Goal: Transaction & Acquisition: Obtain resource

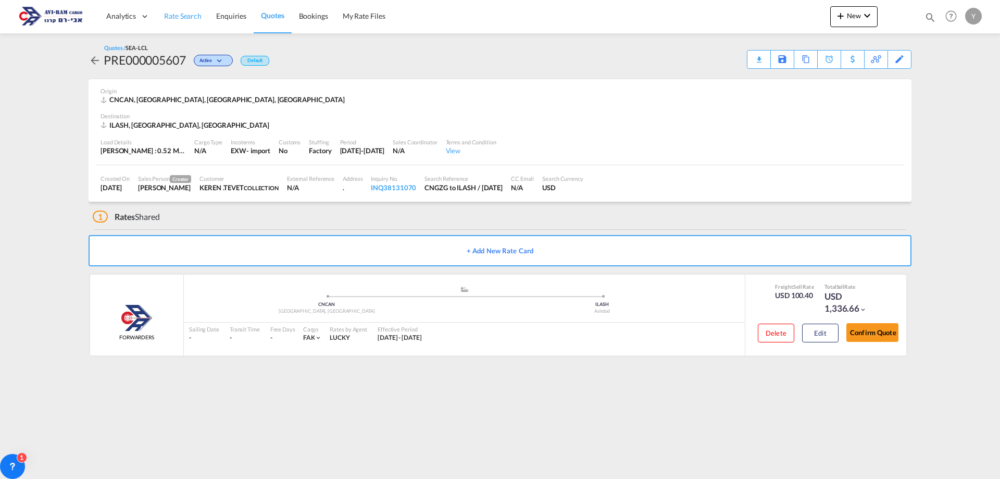
click at [166, 15] on span "Rate Search" at bounding box center [183, 15] width 38 height 9
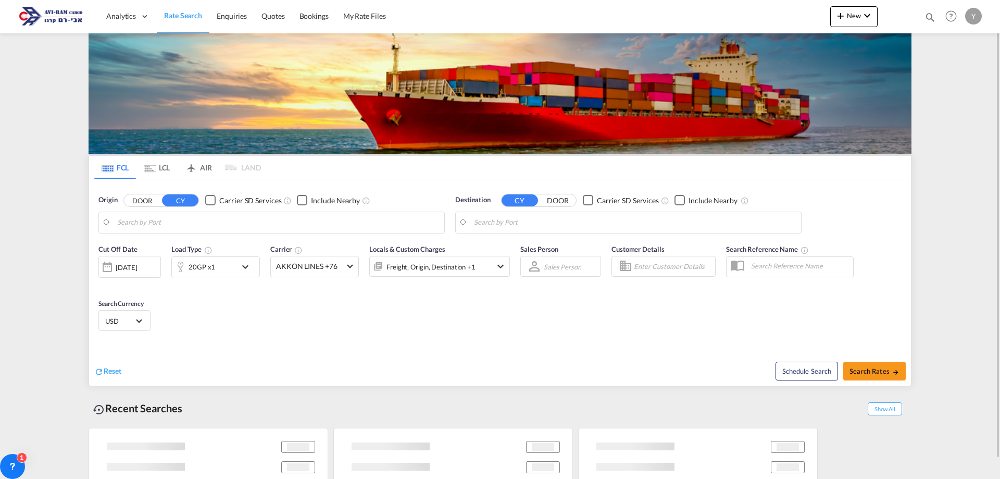
type input "Qingdao Pt, CNQDG"
type input "[GEOGRAPHIC_DATA], [GEOGRAPHIC_DATA]"
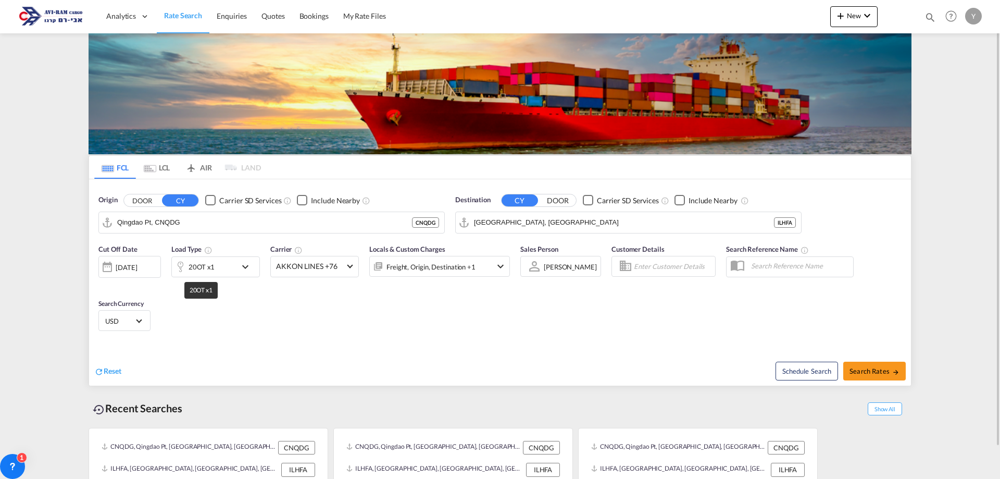
click at [200, 267] on div "20OT x1" at bounding box center [202, 266] width 26 height 15
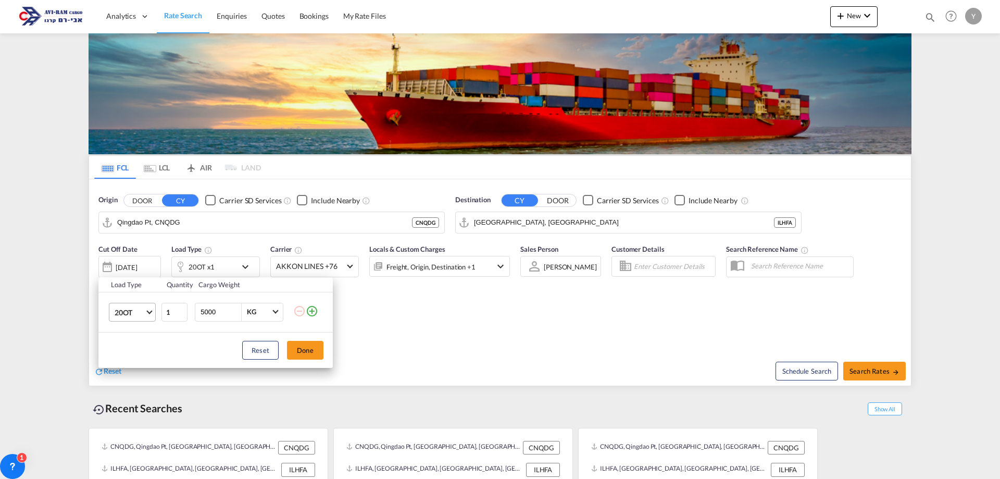
click at [138, 314] on span "20OT" at bounding box center [130, 312] width 30 height 10
click at [137, 261] on md-option "20GP" at bounding box center [141, 257] width 71 height 25
click at [192, 218] on div "Load Type Quantity Cargo Weight 20GP 1 5000 KG KG Load type addition is restric…" at bounding box center [500, 239] width 1000 height 479
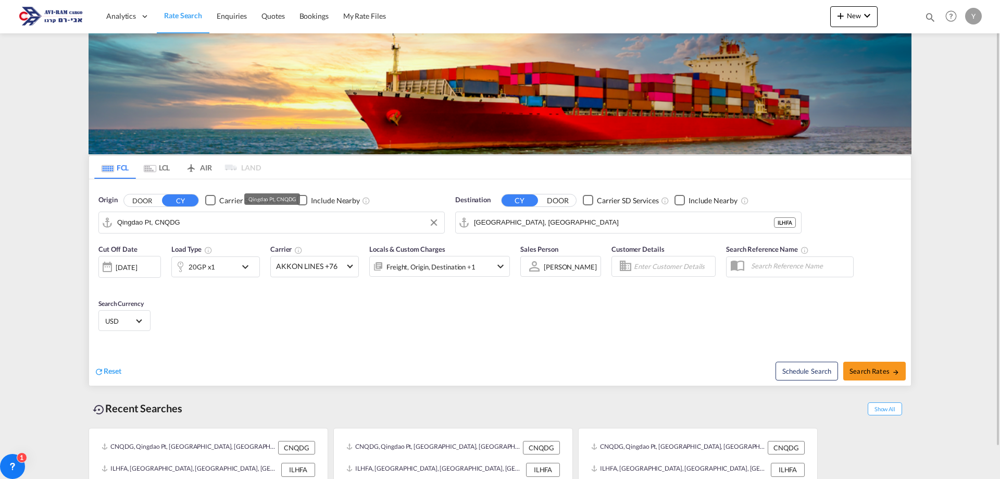
click at [188, 226] on input "Qingdao Pt, CNQDG" at bounding box center [278, 223] width 322 height 16
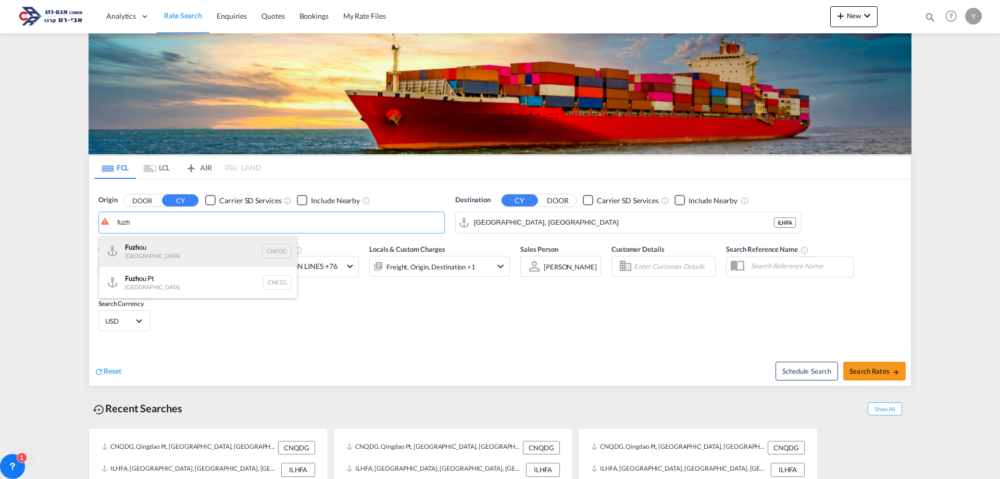
click at [239, 249] on div "Fuzh ou China CNFOC" at bounding box center [198, 251] width 198 height 31
type input "[GEOGRAPHIC_DATA], CNFOC"
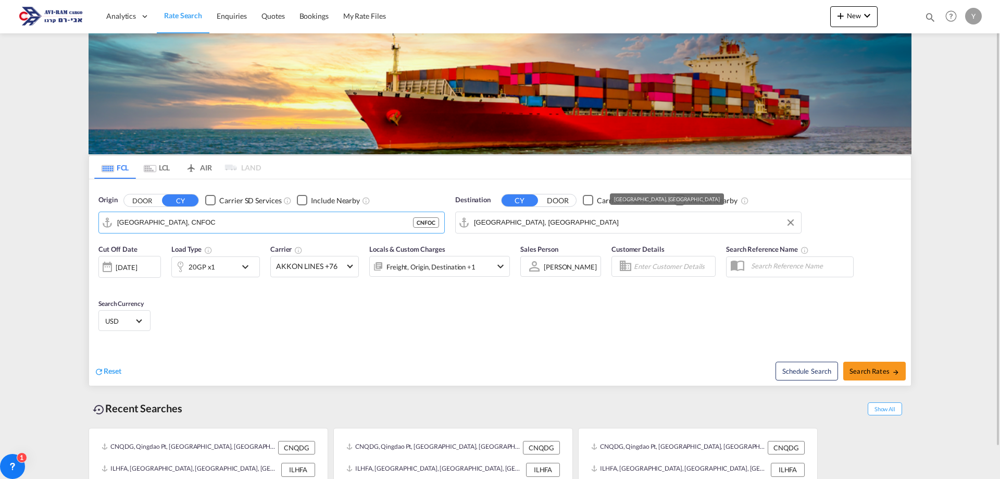
click at [535, 220] on input "[GEOGRAPHIC_DATA], [GEOGRAPHIC_DATA]" at bounding box center [635, 223] width 322 height 16
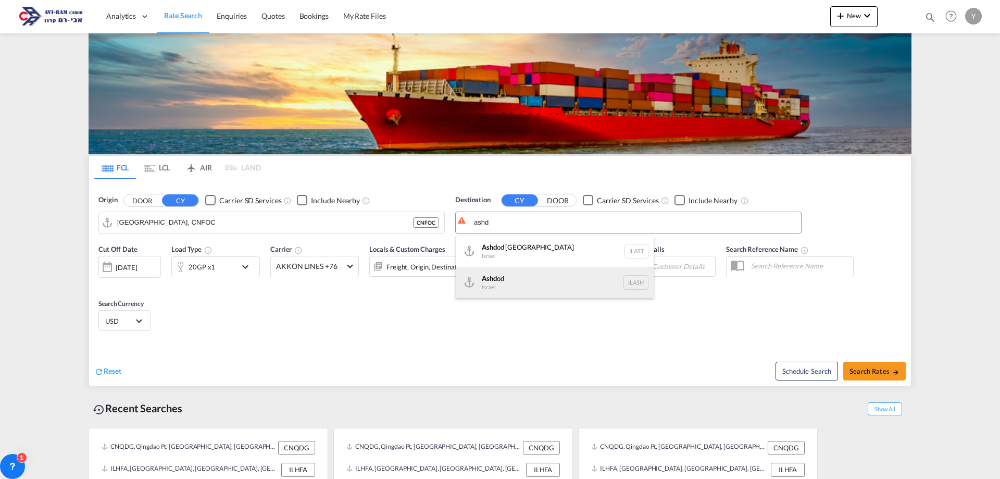
click at [589, 279] on div "Ashd od [GEOGRAPHIC_DATA] [GEOGRAPHIC_DATA]" at bounding box center [555, 282] width 198 height 31
type input "Ashdod, ILASH"
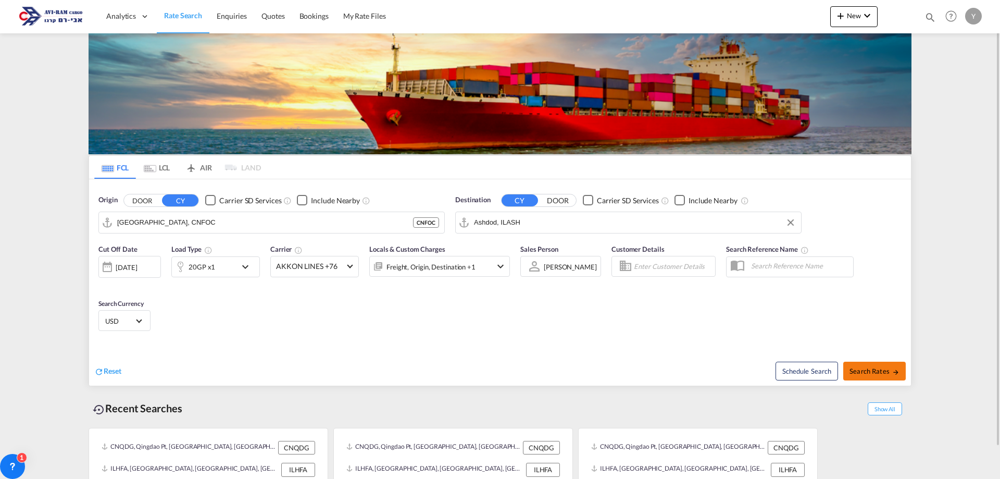
click at [855, 369] on span "Search Rates" at bounding box center [875, 371] width 50 height 8
type input "CNFOC to ILASH / [DATE]"
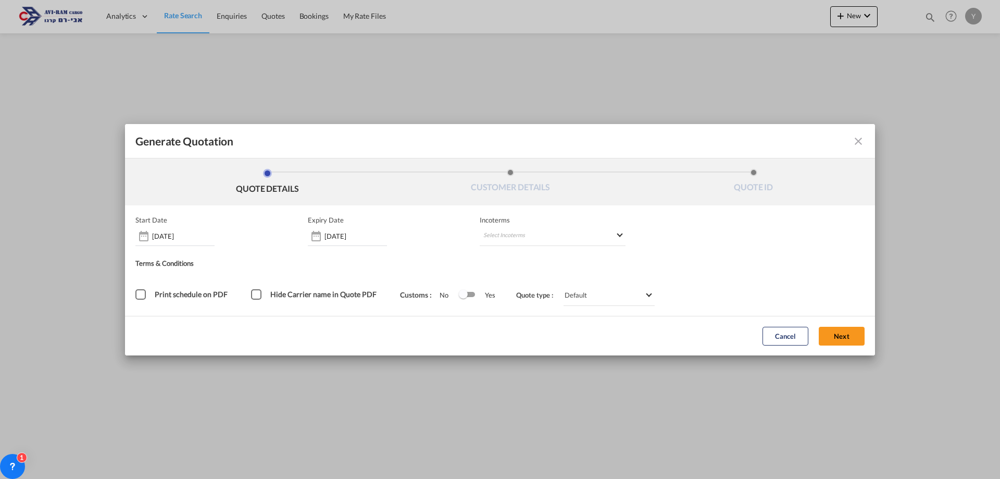
click at [520, 225] on div "Incoterms Select Incoterms DAP - import Delivered at Place CFR - import Cost an…" at bounding box center [553, 231] width 146 height 30
click at [526, 234] on md-select "Select Incoterms DAP - import Delivered at Place CFR - import Cost and Freight …" at bounding box center [553, 236] width 146 height 19
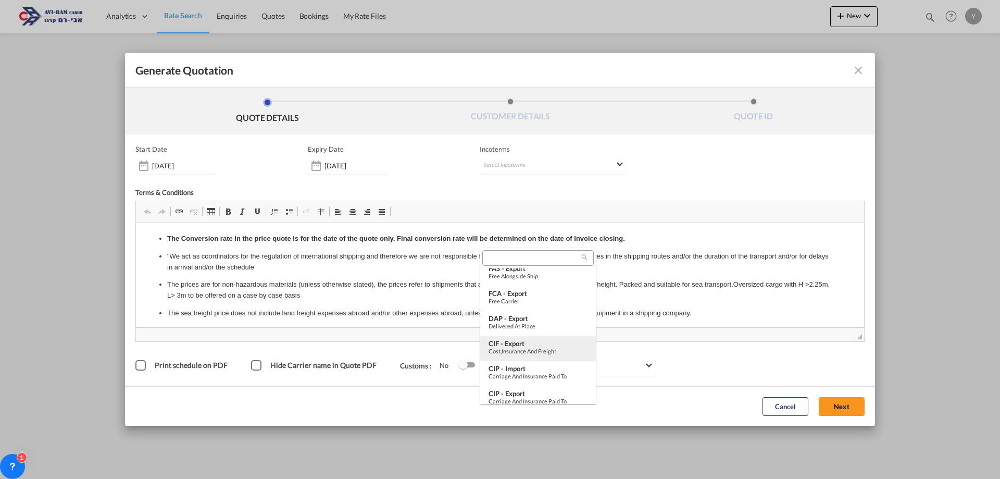
scroll to position [156, 0]
click at [529, 395] on div "EXW - import" at bounding box center [538, 395] width 99 height 8
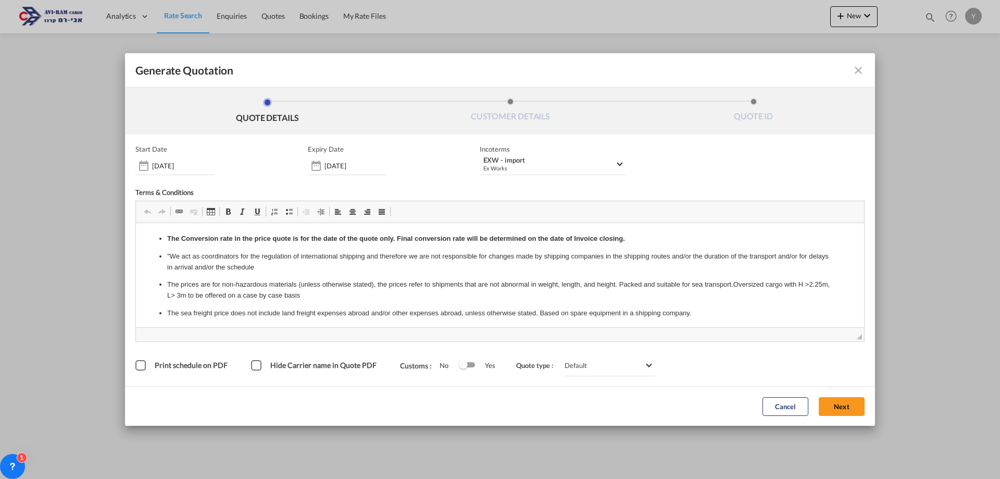
click at [849, 392] on div "Cancel Next" at bounding box center [814, 406] width 113 height 29
click at [851, 403] on button "Next" at bounding box center [842, 406] width 46 height 19
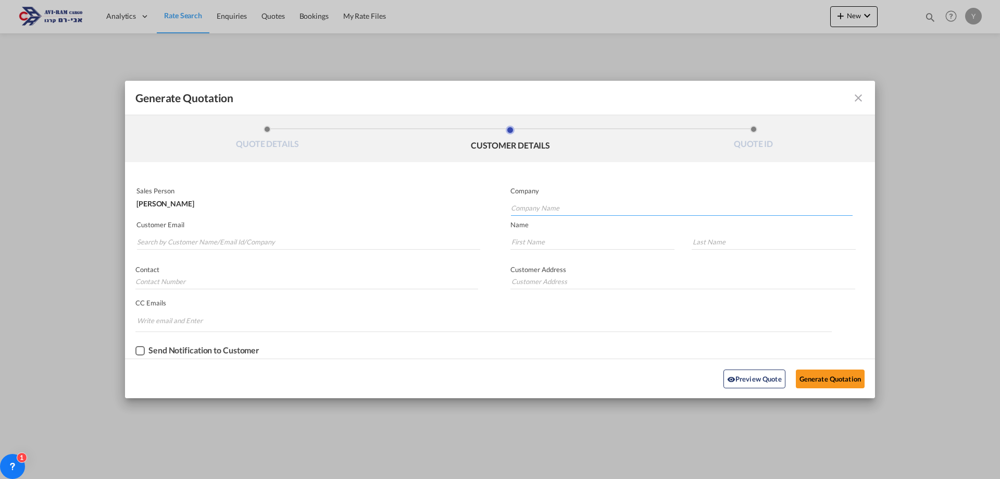
click at [529, 211] on input "Company Name" at bounding box center [682, 208] width 342 height 16
type input "y"
type input "e"
click at [211, 240] on input "Search by Customer Name/Email Id/Company" at bounding box center [308, 242] width 343 height 16
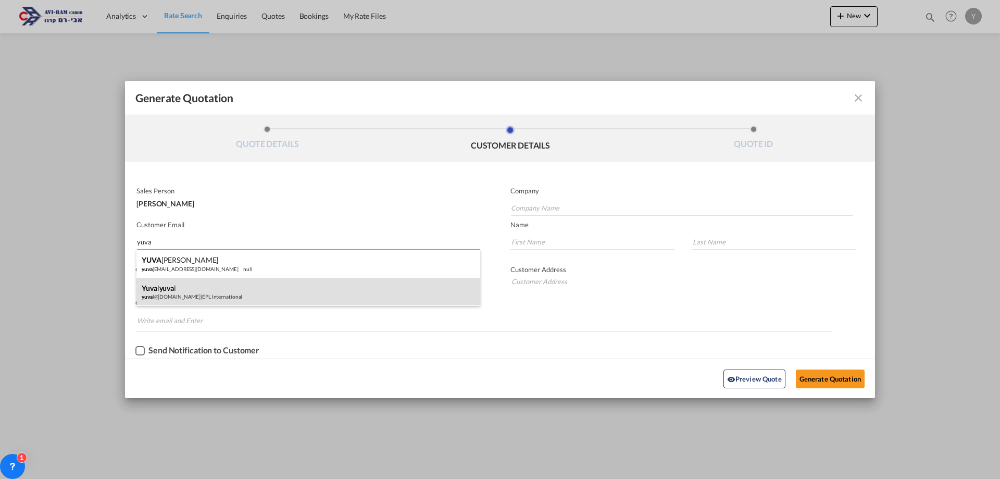
type input "yuva"
click at [240, 287] on div "yuva l yuva l yuva l@[DOMAIN_NAME] | EPL International" at bounding box center [309, 292] width 344 height 28
type input "EPL International"
type input "[EMAIL_ADDRESS][DOMAIN_NAME]"
type input "yuval"
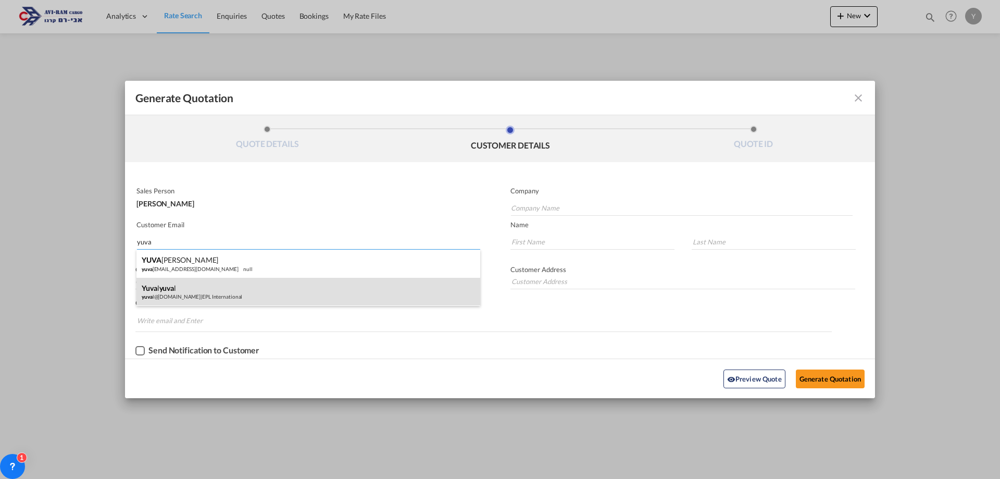
type input "yuval"
type input "0546841220"
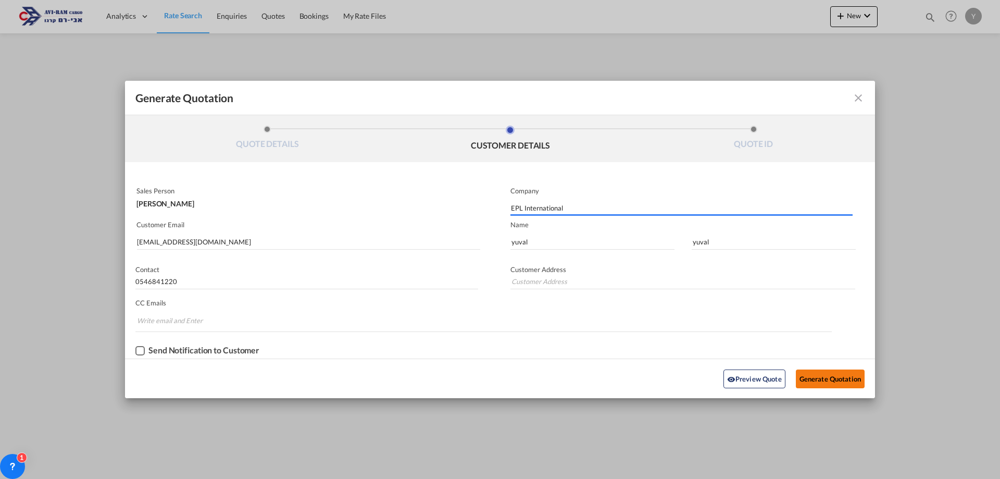
click at [817, 379] on button "Generate Quotation" at bounding box center [830, 378] width 69 height 19
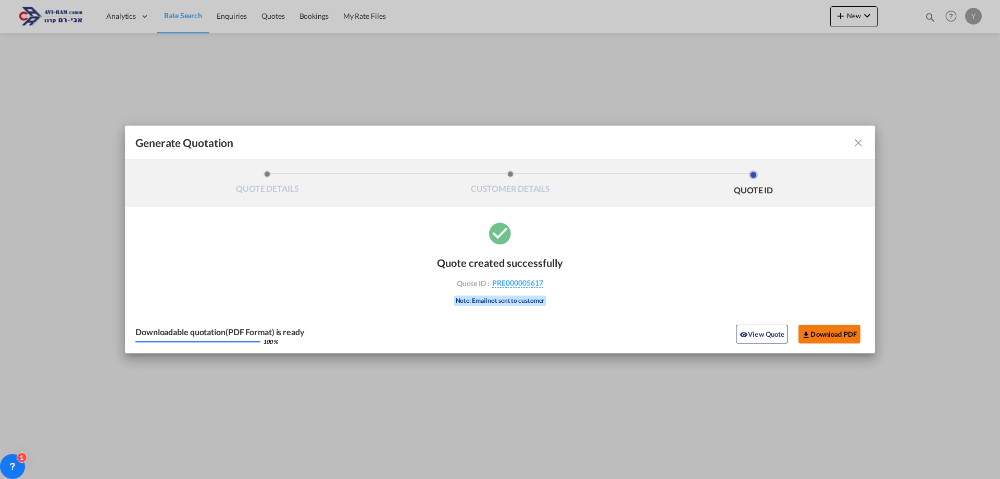
click at [838, 327] on button "Download PDF" at bounding box center [830, 334] width 62 height 19
click at [858, 140] on md-icon "icon-close fg-AAA8AD cursor m-0" at bounding box center [858, 143] width 13 height 13
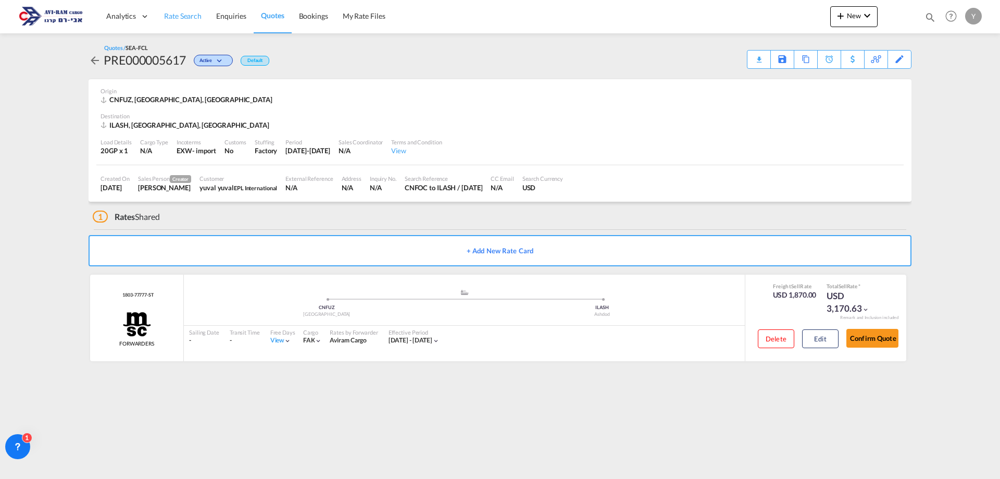
click at [172, 24] on link "Rate Search" at bounding box center [183, 16] width 52 height 34
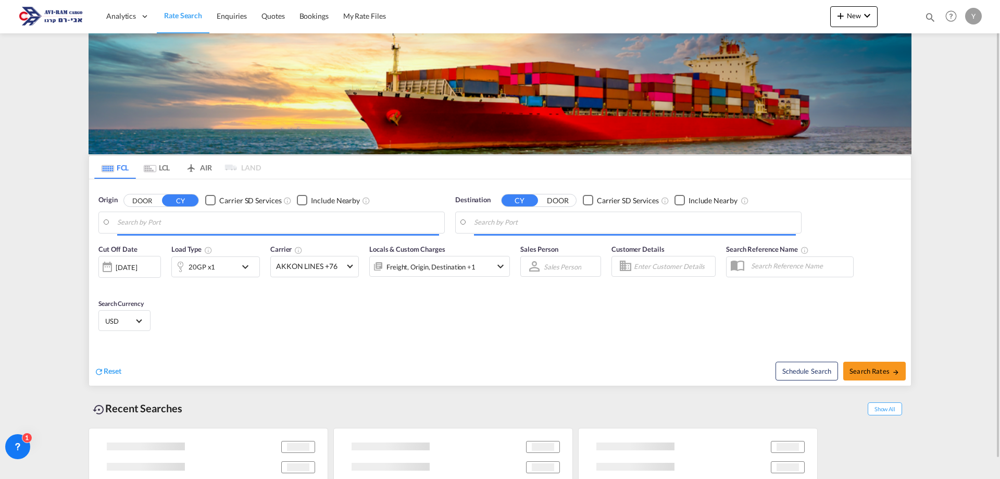
type input "[GEOGRAPHIC_DATA], CNFOC"
type input "Ashdod, ILASH"
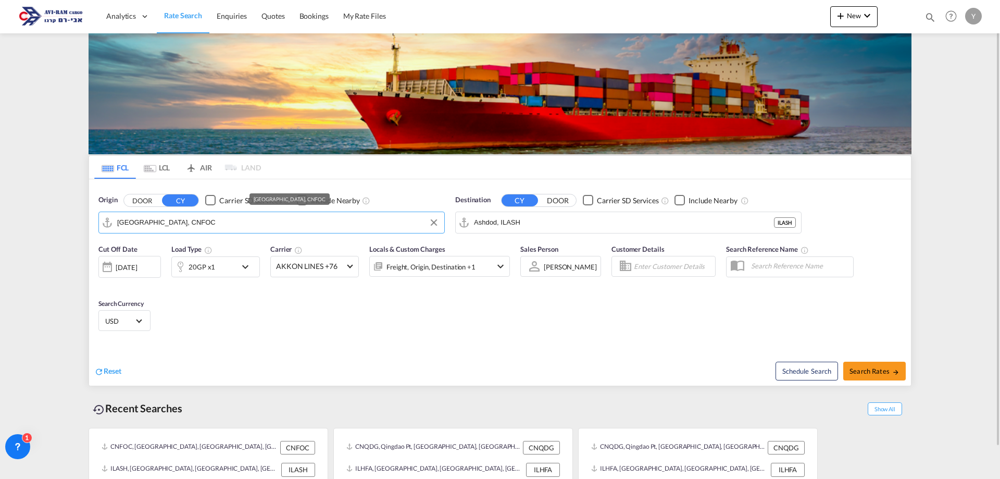
click at [187, 227] on input "[GEOGRAPHIC_DATA], CNFOC" at bounding box center [278, 223] width 322 height 16
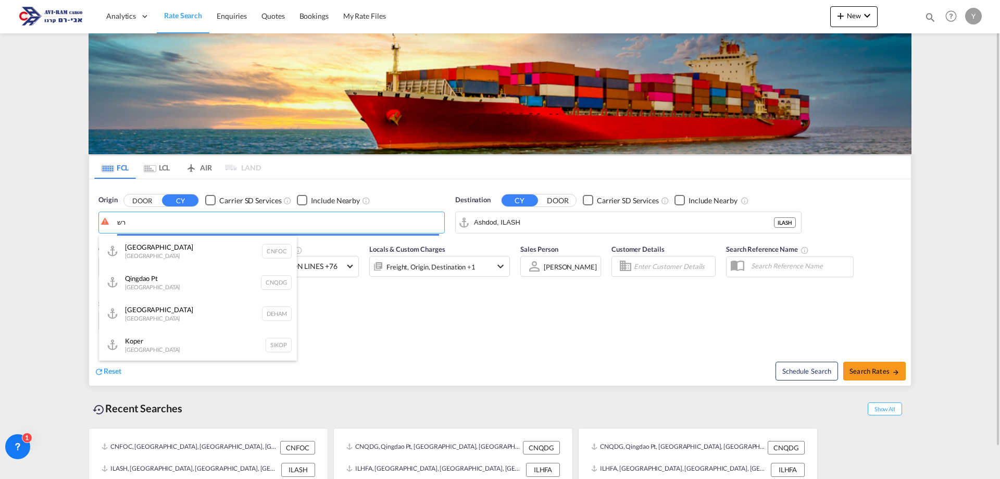
type input "ר"
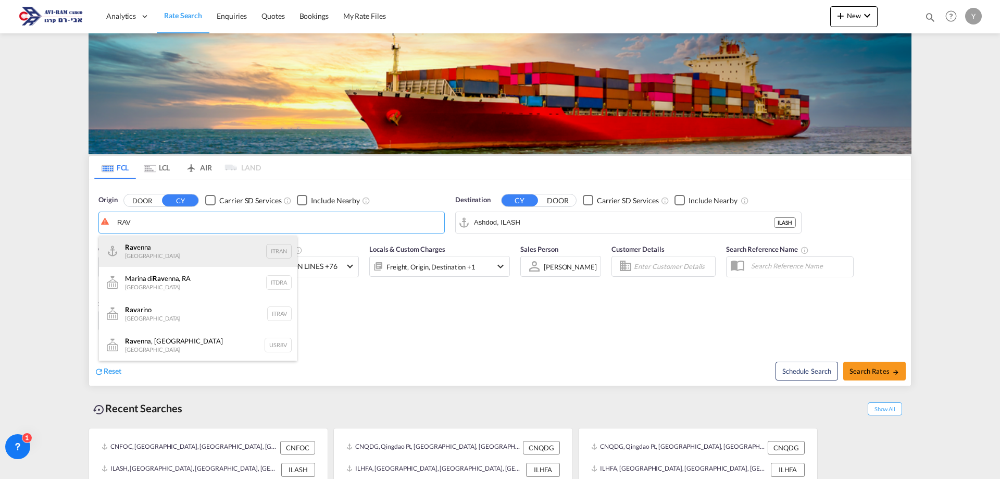
click at [267, 246] on div "Rav enna [GEOGRAPHIC_DATA] ITRAN" at bounding box center [198, 251] width 198 height 31
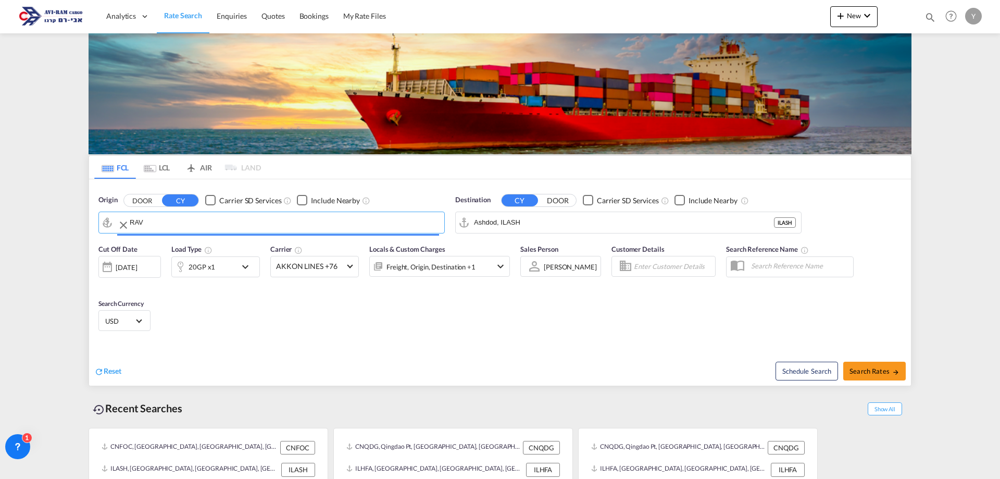
type input "[GEOGRAPHIC_DATA], ITRAN"
click at [153, 165] on md-icon "Use the left and right arrow keys to navigate between tabs" at bounding box center [150, 169] width 13 height 8
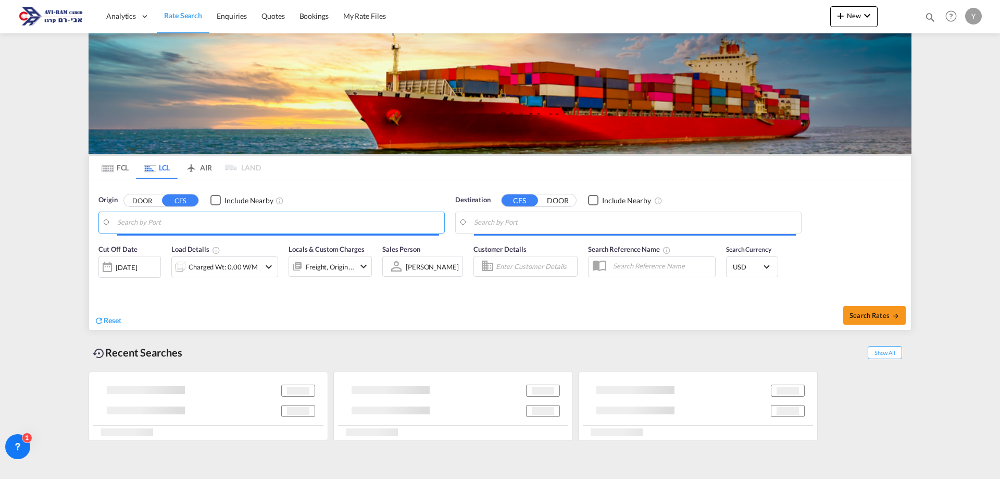
click at [177, 227] on input "Search by Port" at bounding box center [278, 223] width 322 height 16
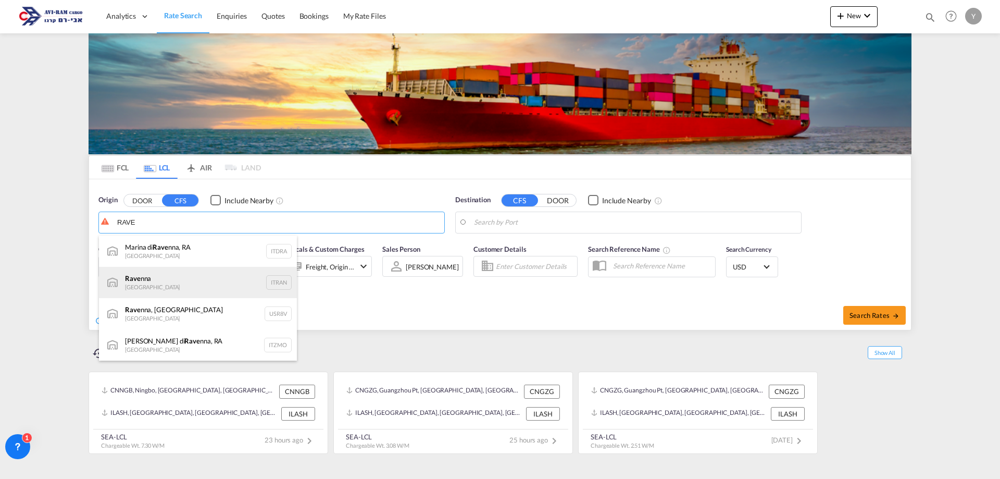
click at [201, 277] on div "Rave nna [GEOGRAPHIC_DATA] ITRAN" at bounding box center [198, 282] width 198 height 31
type input "[GEOGRAPHIC_DATA], ITRAN"
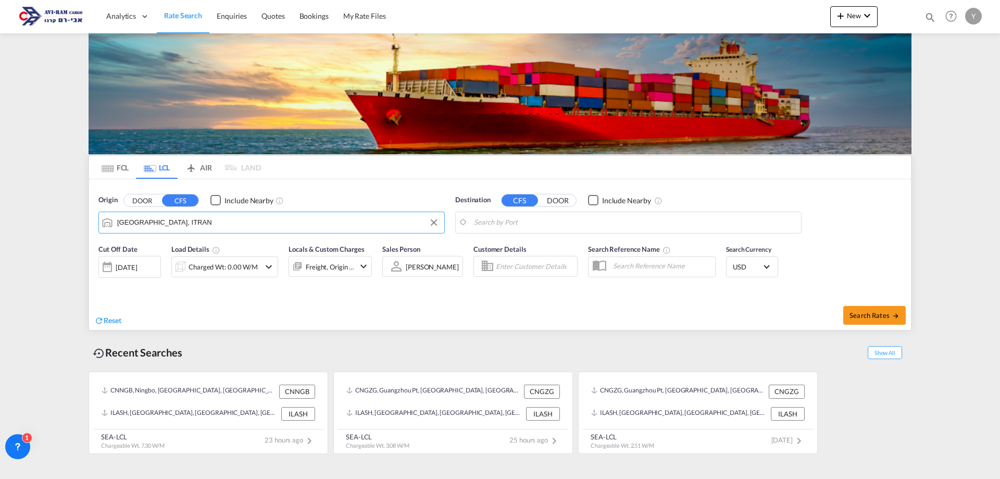
click at [492, 224] on body "Analytics Dashboard Rate Search Enquiries Quotes Bookings" at bounding box center [500, 239] width 1000 height 479
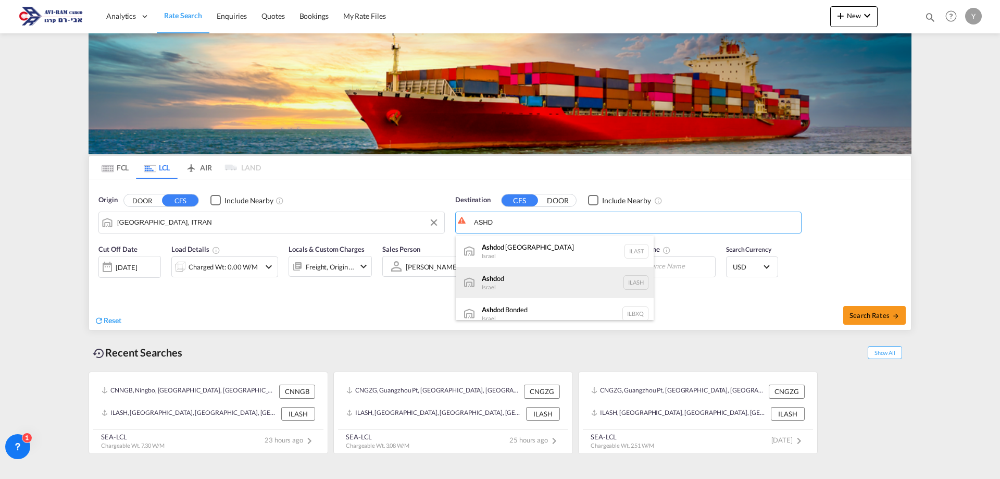
click at [523, 287] on div "Ashd od [GEOGRAPHIC_DATA] [GEOGRAPHIC_DATA]" at bounding box center [555, 282] width 198 height 31
type input "Ashdod, ILASH"
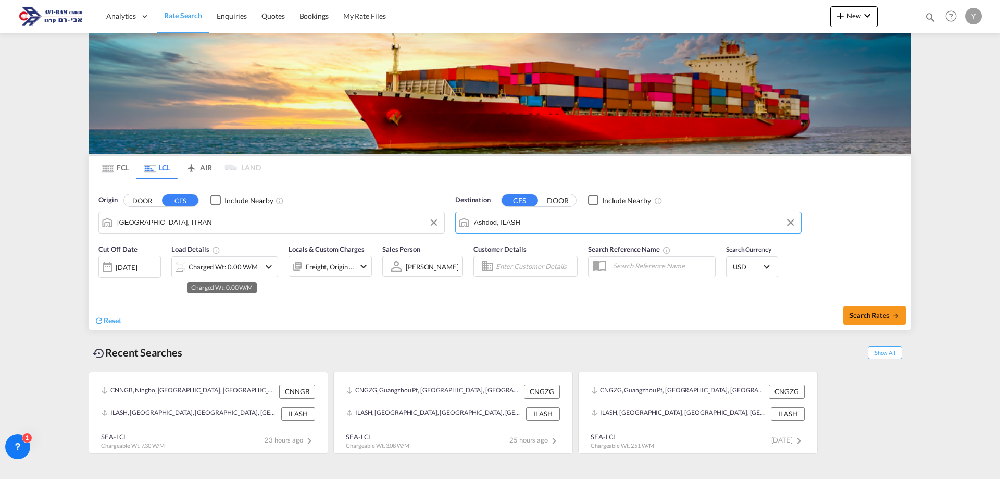
click at [238, 267] on div "Charged Wt: 0.00 W/M" at bounding box center [223, 266] width 69 height 15
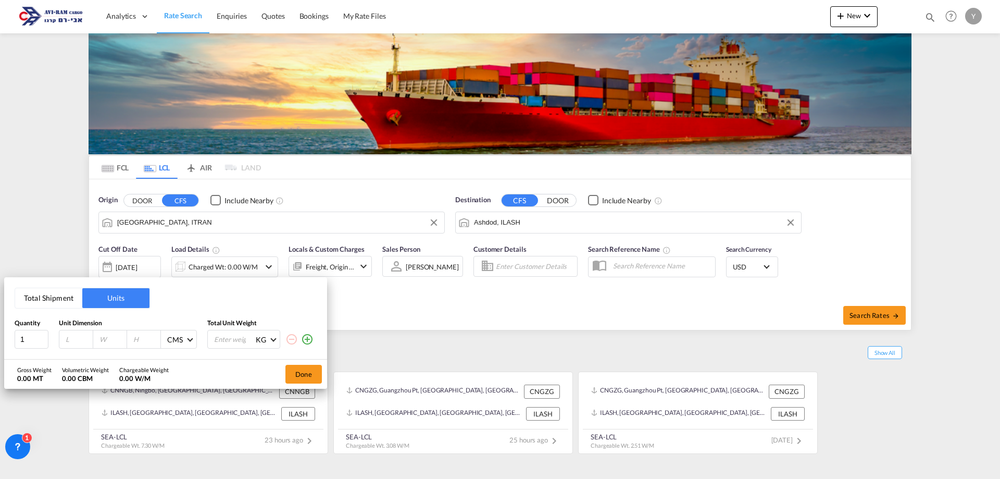
click at [46, 303] on button "Total Shipment" at bounding box center [48, 298] width 67 height 20
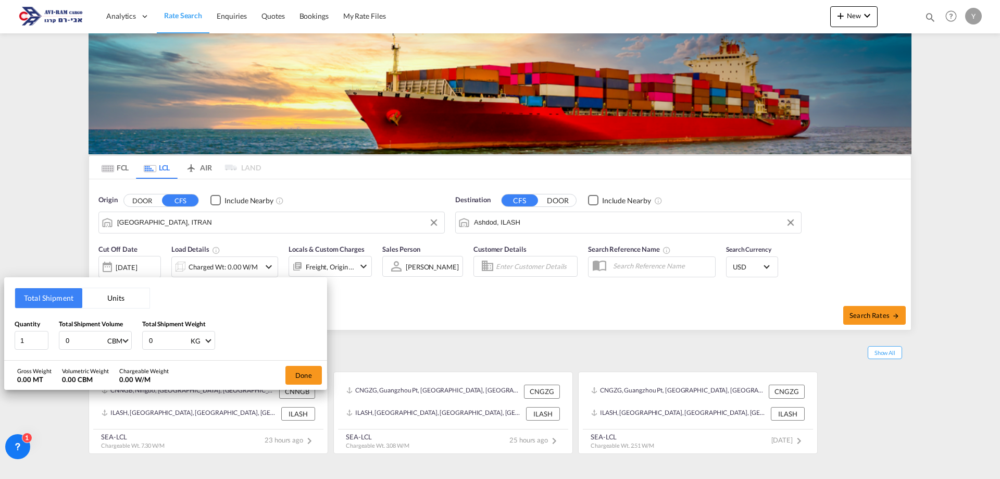
click at [93, 337] on input "0" at bounding box center [86, 340] width 42 height 18
drag, startPoint x: 71, startPoint y: 341, endPoint x: 55, endPoint y: 346, distance: 16.8
click at [55, 346] on div "Quantity 1 Total Shipment Volume 0 CBM CBM CFT Total Shipment Weight 0 KG KG LB" at bounding box center [166, 334] width 302 height 31
type input "1"
drag, startPoint x: 176, startPoint y: 341, endPoint x: 133, endPoint y: 351, distance: 43.9
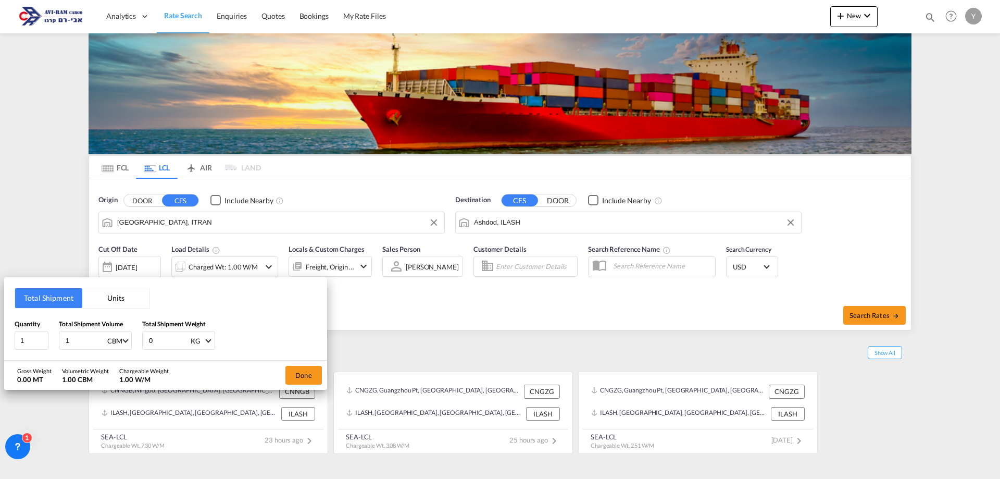
click at [133, 351] on div "Total Shipment Units Quantity 1 Total Shipment Volume 1 CBM CBM CFT Total Shipm…" at bounding box center [165, 318] width 323 height 83
type input "203"
click at [293, 374] on button "Done" at bounding box center [304, 375] width 36 height 19
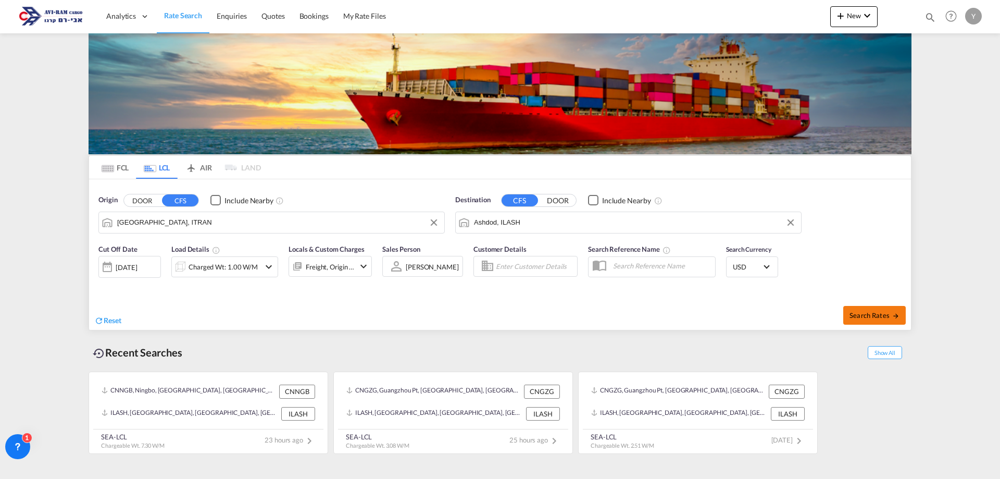
click at [854, 307] on button "Search Rates" at bounding box center [875, 315] width 63 height 19
type input "ITRAN to ILASH / [DATE]"
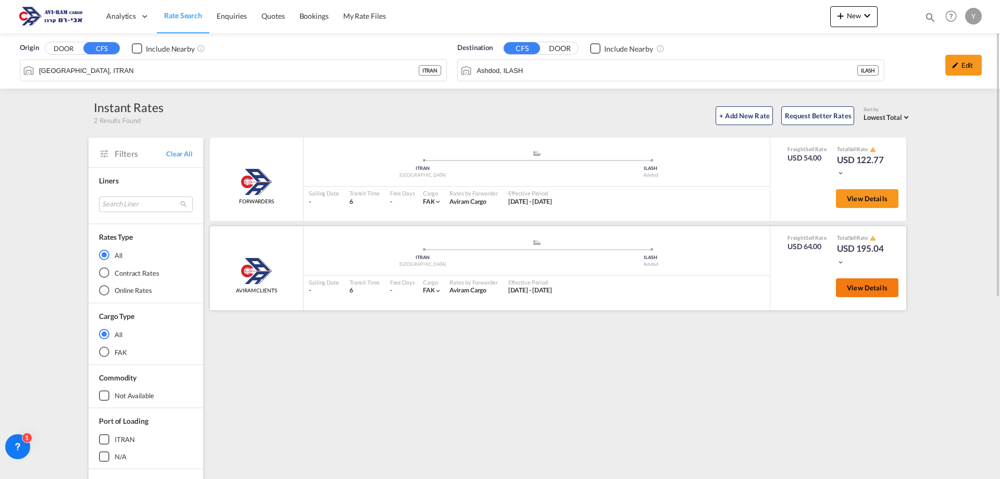
click at [876, 289] on span "View Details" at bounding box center [867, 287] width 41 height 8
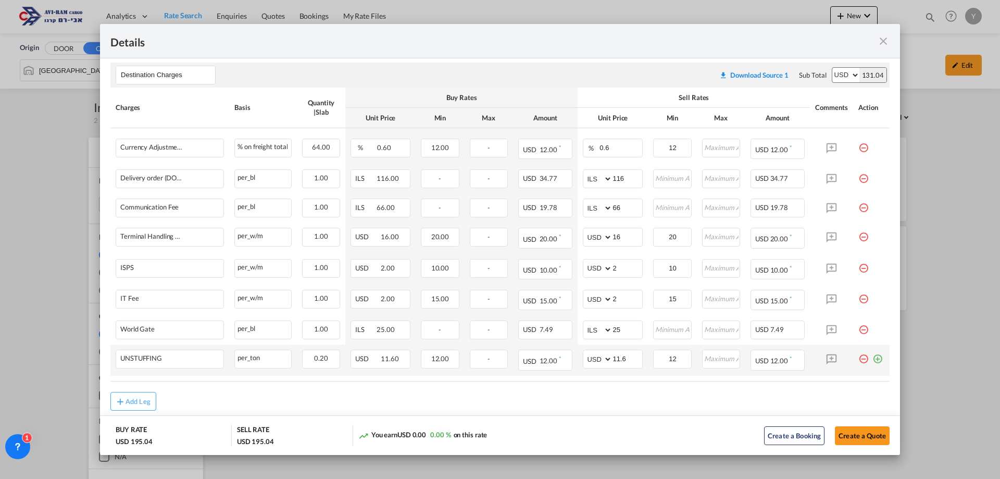
scroll to position [360, 0]
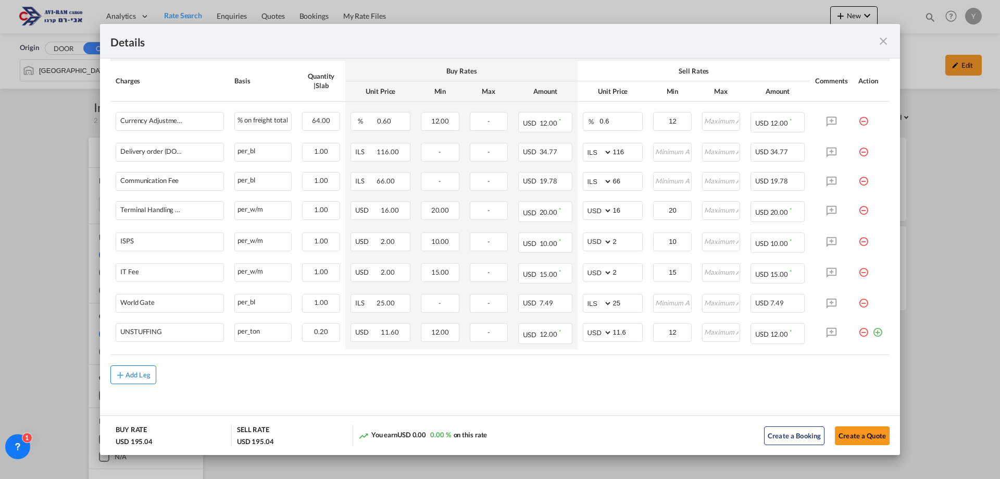
click at [141, 376] on div "Add Leg" at bounding box center [138, 375] width 25 height 6
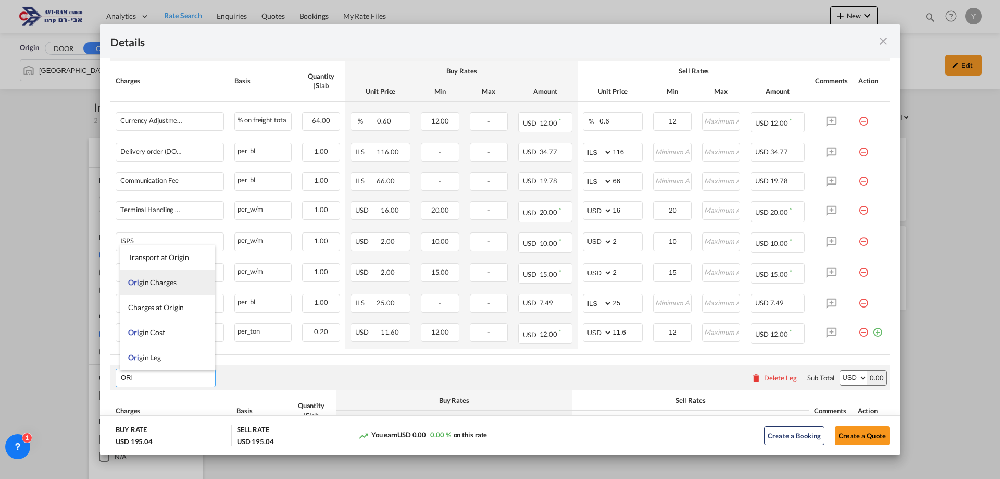
click at [149, 282] on span "Ori gin Charges" at bounding box center [152, 282] width 48 height 9
type input "Origin Charges"
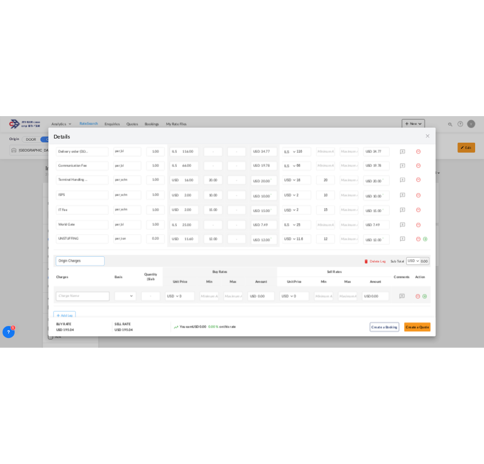
scroll to position [477, 0]
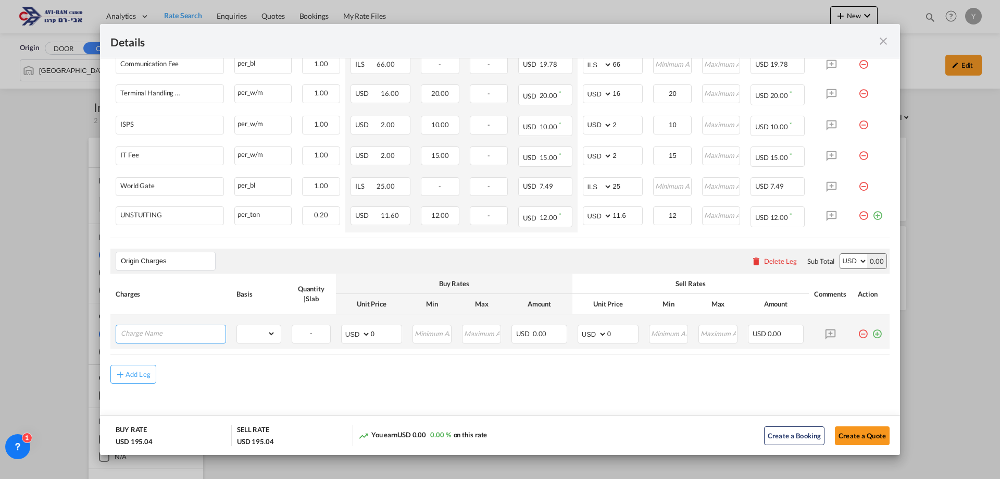
click at [162, 336] on input "Charge Name" at bounding box center [173, 333] width 105 height 16
click at [129, 360] on li "EXW AL L IN" at bounding box center [172, 353] width 104 height 25
type input "EXW ALL IN"
click at [263, 336] on select "gross_weight volumetric_weight per_shipment per_bl per_km per_hawb per_kg flat …" at bounding box center [256, 333] width 39 height 17
select select "per_shipment"
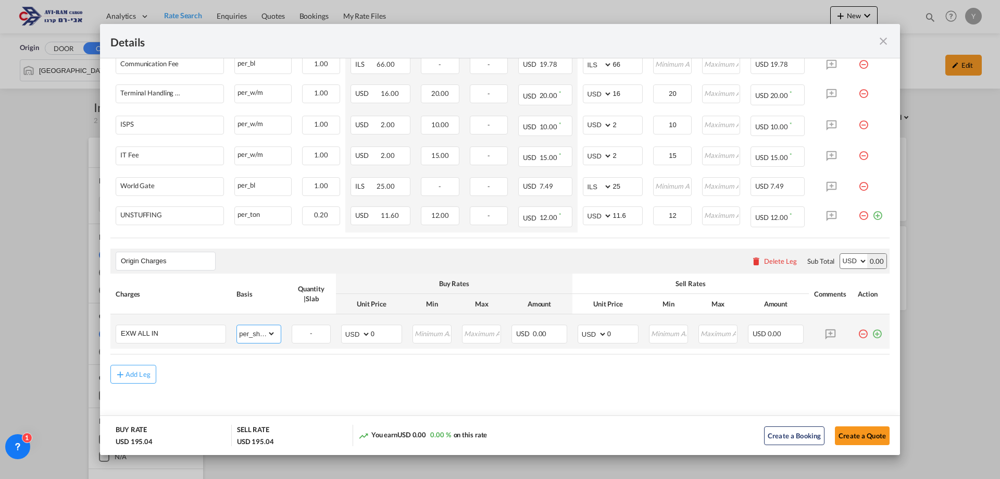
click at [237, 325] on select "gross_weight volumetric_weight per_shipment per_bl per_km per_hawb per_kg flat …" at bounding box center [256, 333] width 39 height 17
click at [593, 335] on select "AED AFN ALL AMD ANG AOA ARS AUD AWG AZN BAM BBD BDT BGN BHD BIF BMD BND BOB BRL…" at bounding box center [593, 334] width 27 height 15
select select "string:EUR"
click at [580, 327] on select "AED AFN ALL AMD ANG AOA ARS AUD AWG AZN BAM BBD BDT BGN BHD BIF BMD BND BOB BRL…" at bounding box center [593, 334] width 27 height 15
click at [614, 327] on input "0" at bounding box center [623, 333] width 31 height 16
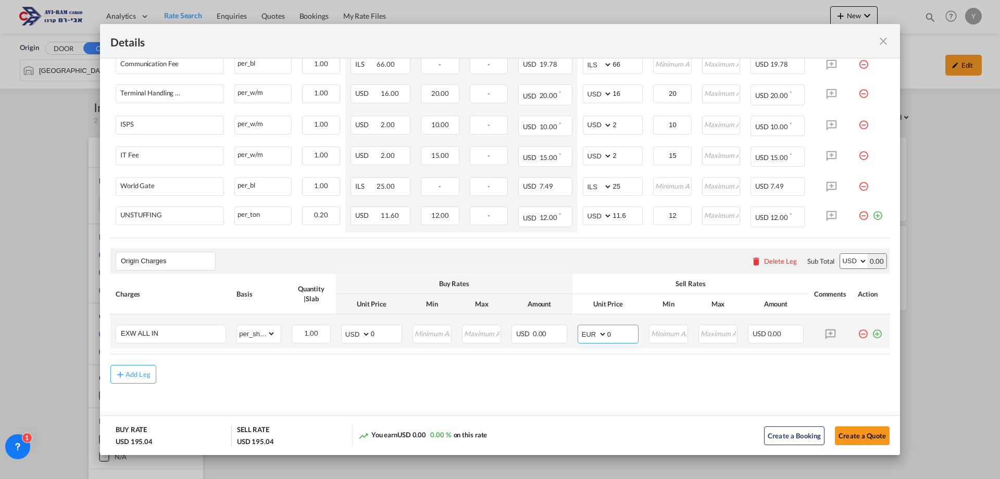
drag, startPoint x: 623, startPoint y: 335, endPoint x: 593, endPoint y: 338, distance: 29.8
click at [593, 338] on md-input-container "AED AFN ALL AMD ANG AOA ARS AUD AWG AZN BAM BBD BDT BGN BHD BIF BMD BND BOB BRL…" at bounding box center [608, 334] width 61 height 19
type input "205"
click at [555, 372] on div "Add Leg" at bounding box center [500, 374] width 780 height 19
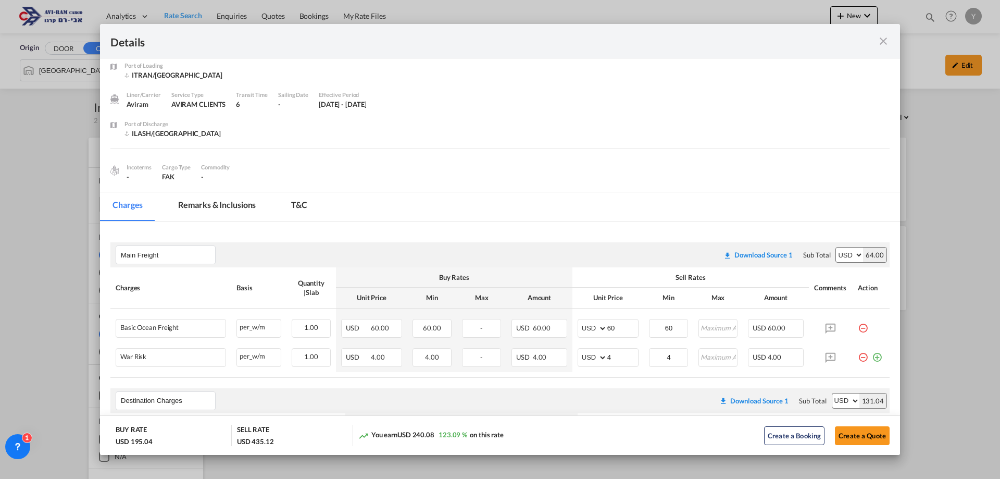
scroll to position [268, 0]
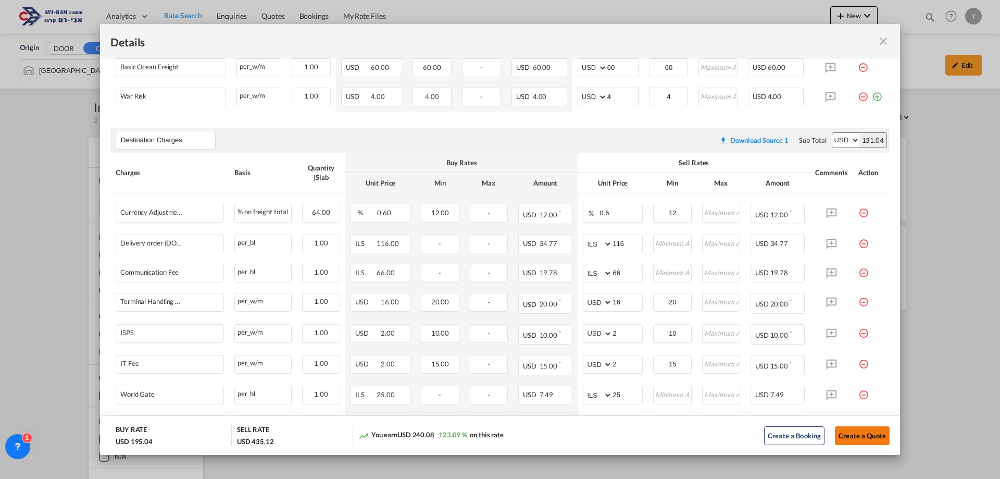
click at [860, 435] on button "Create a Quote" at bounding box center [862, 435] width 55 height 19
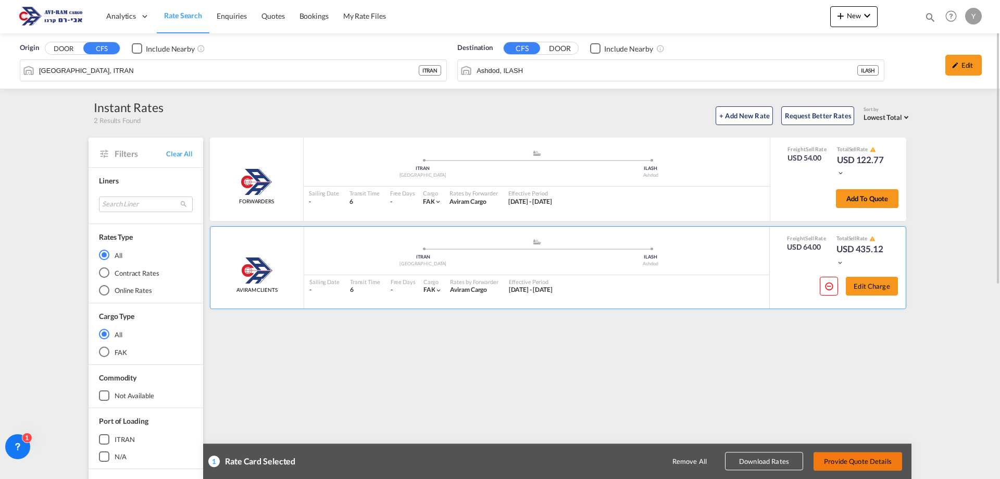
click at [857, 465] on button "Provide Quote Details" at bounding box center [858, 461] width 89 height 19
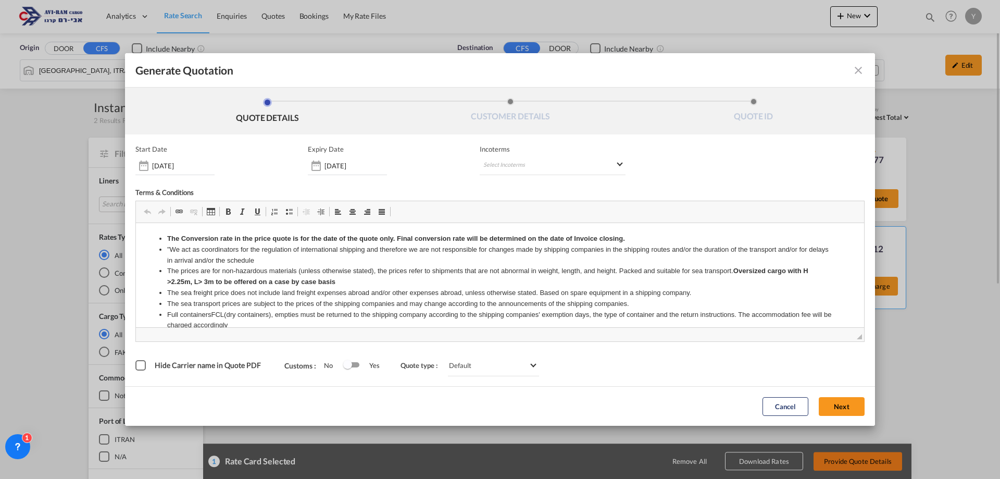
scroll to position [0, 0]
click at [534, 166] on md-select "Select Incoterms DAP - import Delivered at Place CFR - import Cost and Freight …" at bounding box center [553, 165] width 146 height 19
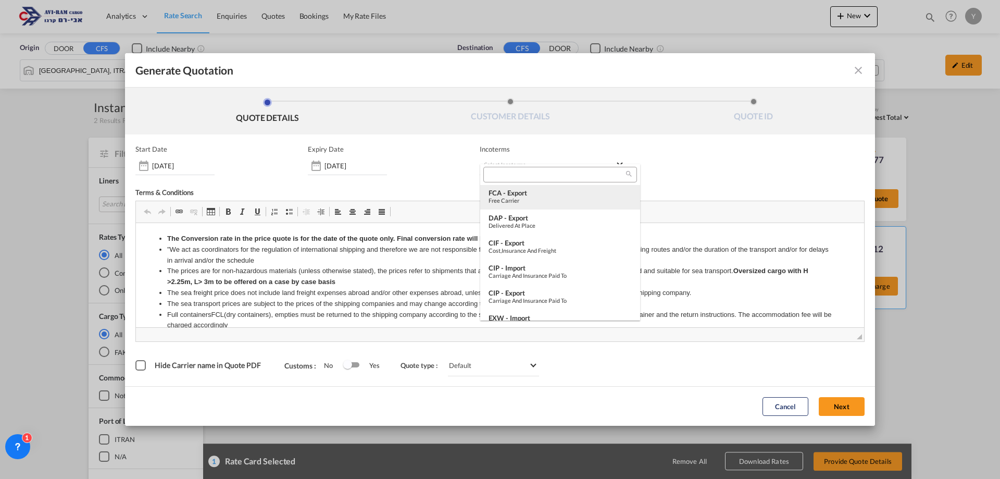
scroll to position [156, 0]
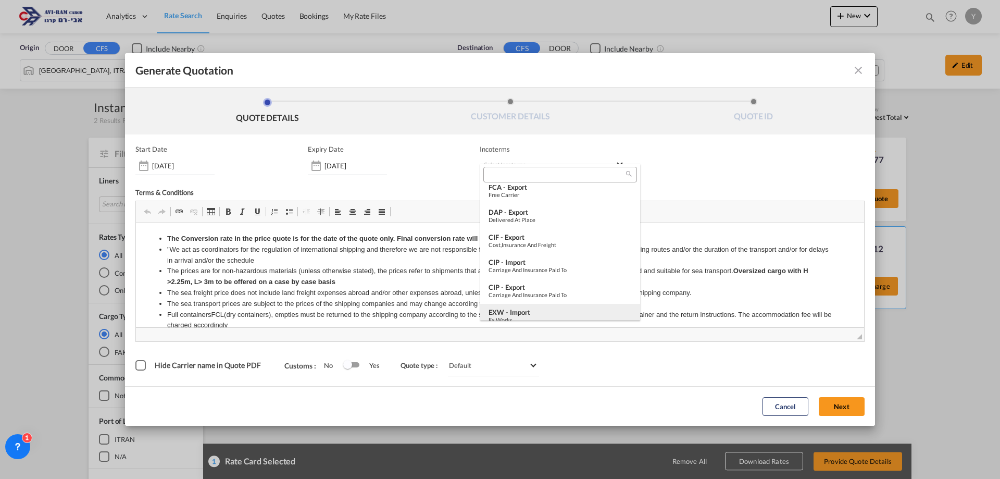
click at [530, 311] on div "EXW - import" at bounding box center [560, 312] width 143 height 8
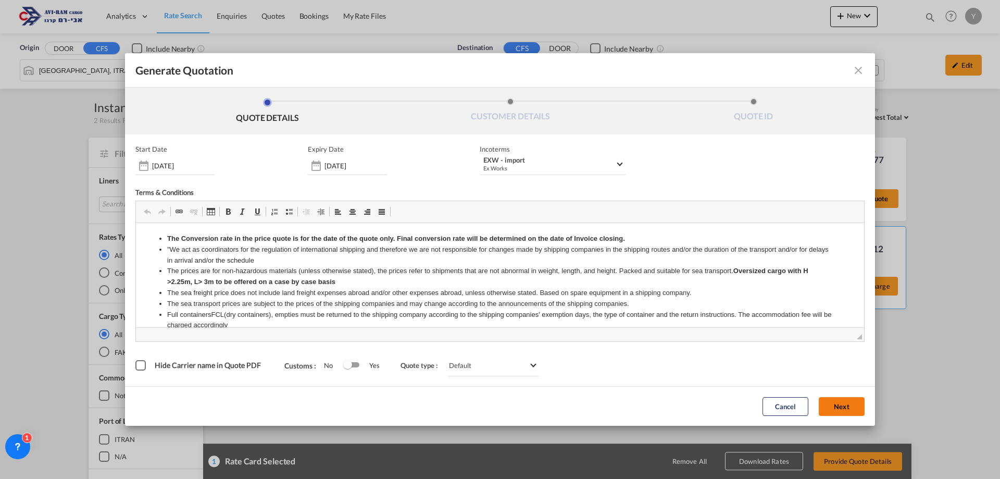
click at [839, 414] on button "Next" at bounding box center [842, 406] width 46 height 19
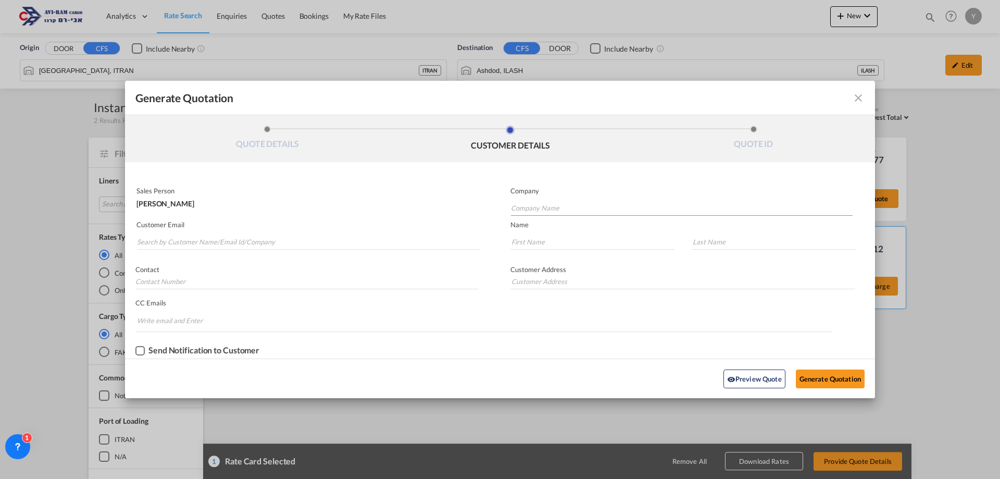
click at [533, 207] on input "Company Name" at bounding box center [682, 208] width 342 height 16
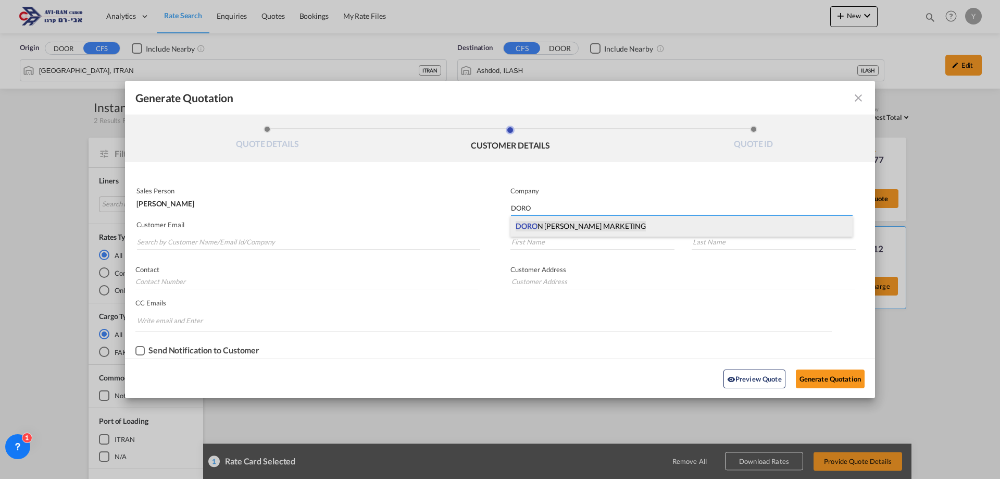
click at [546, 224] on span "[PERSON_NAME] MARKETING" at bounding box center [581, 226] width 130 height 10
type input "[PERSON_NAME] MARKETING"
type input "."
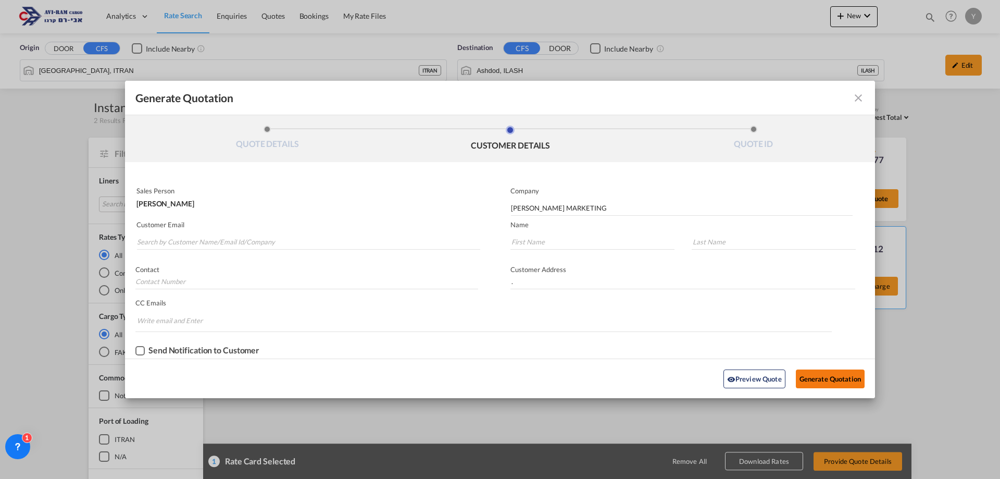
click at [827, 375] on button "Generate Quotation" at bounding box center [830, 378] width 69 height 19
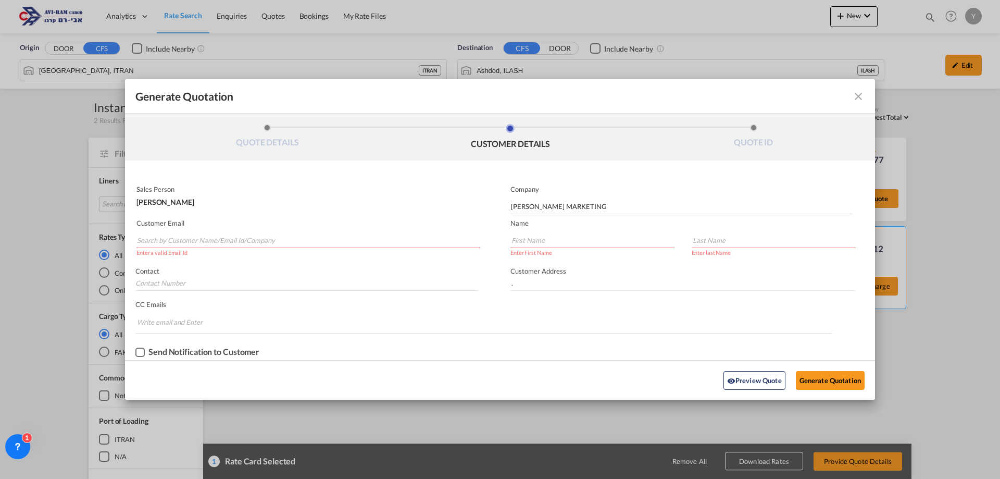
click at [207, 239] on input "Search by Customer Name/Email Id/Company" at bounding box center [308, 240] width 343 height 16
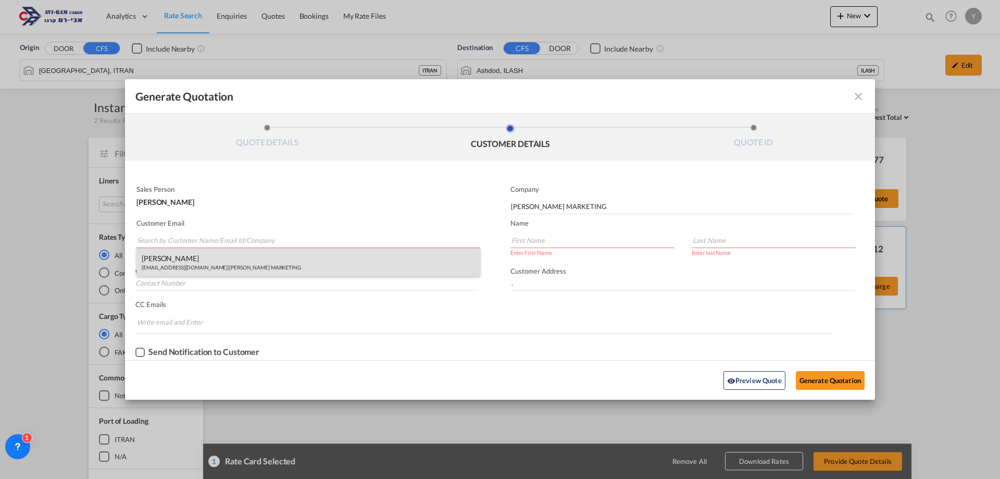
click at [205, 255] on div "[PERSON_NAME] [EMAIL_ADDRESS][DOMAIN_NAME] | [PERSON_NAME] MARKETING" at bounding box center [309, 262] width 344 height 28
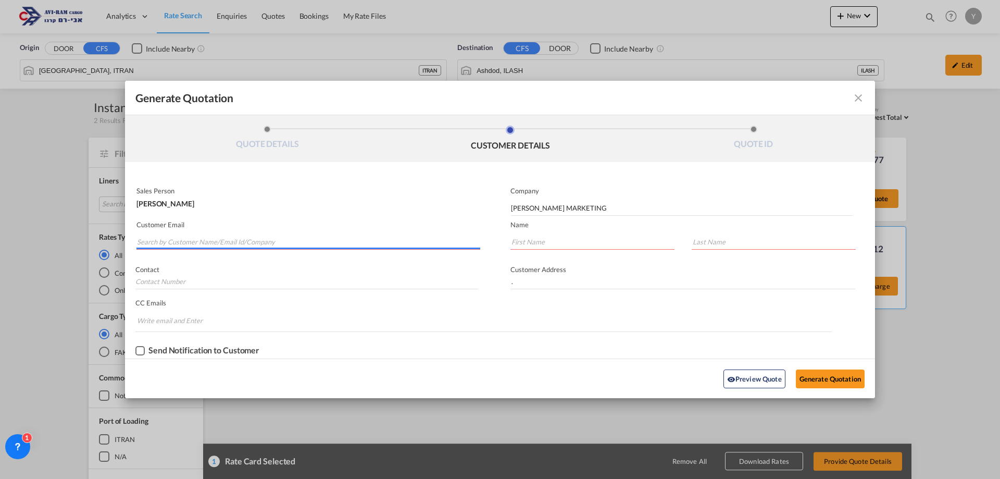
type input "[EMAIL_ADDRESS][DOMAIN_NAME]"
type input "DORON"
type input "[PERSON_NAME]"
type input "050-799-1915"
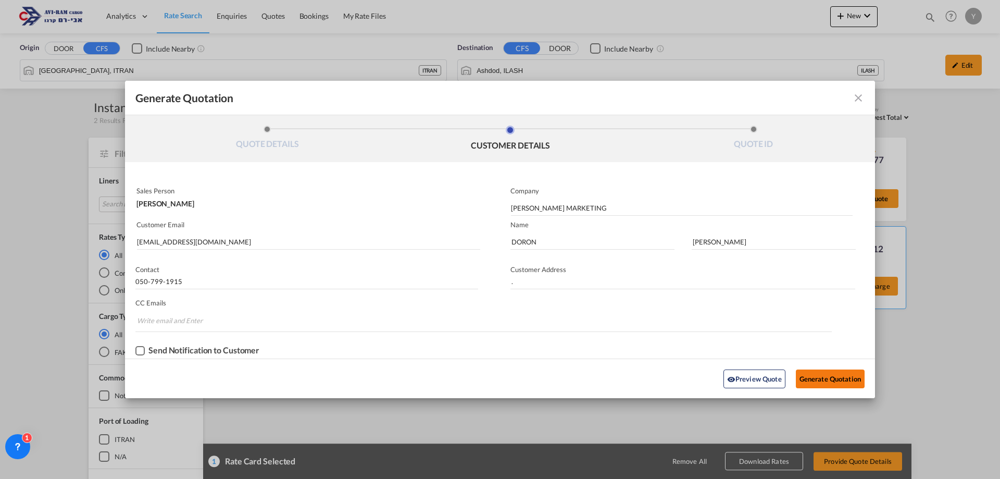
click at [845, 384] on button "Generate Quotation" at bounding box center [830, 378] width 69 height 19
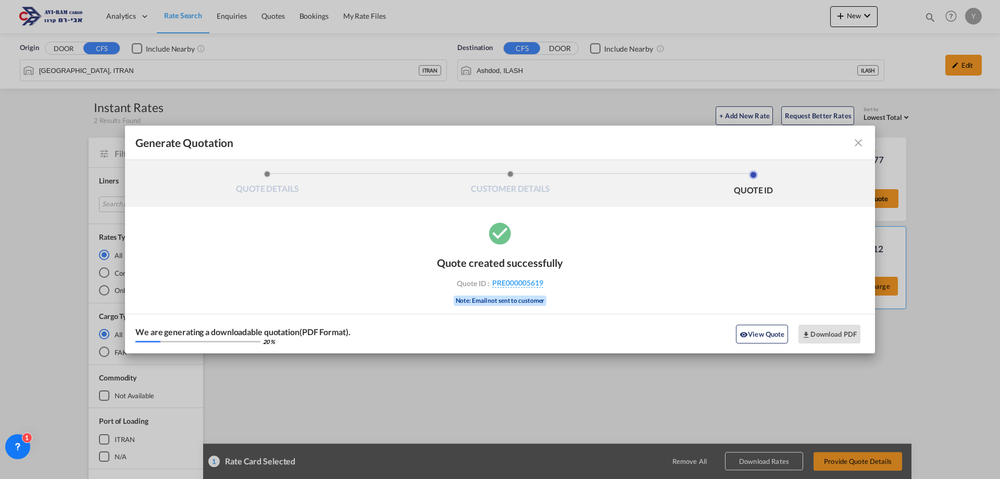
click at [852, 144] on md-icon "icon-close fg-AAA8AD cursor m-0" at bounding box center [858, 143] width 13 height 13
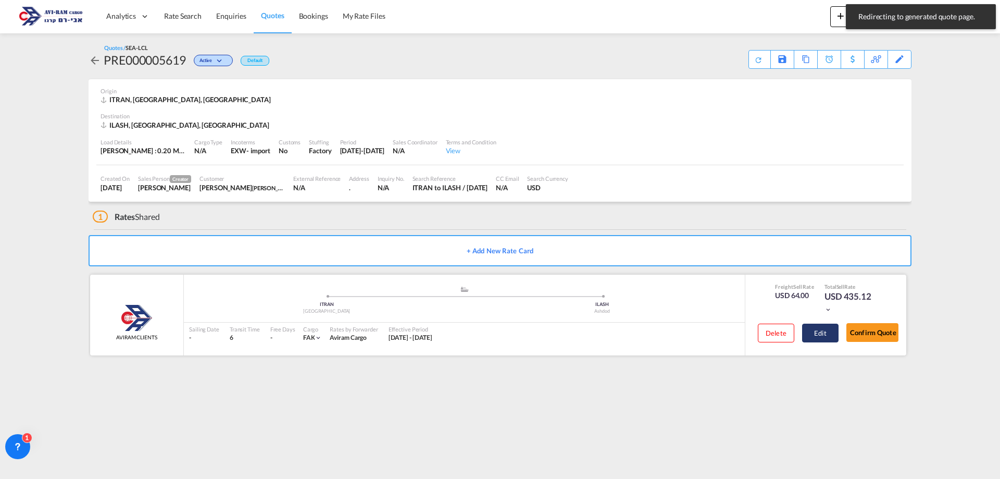
click at [827, 342] on button "Edit" at bounding box center [820, 333] width 36 height 19
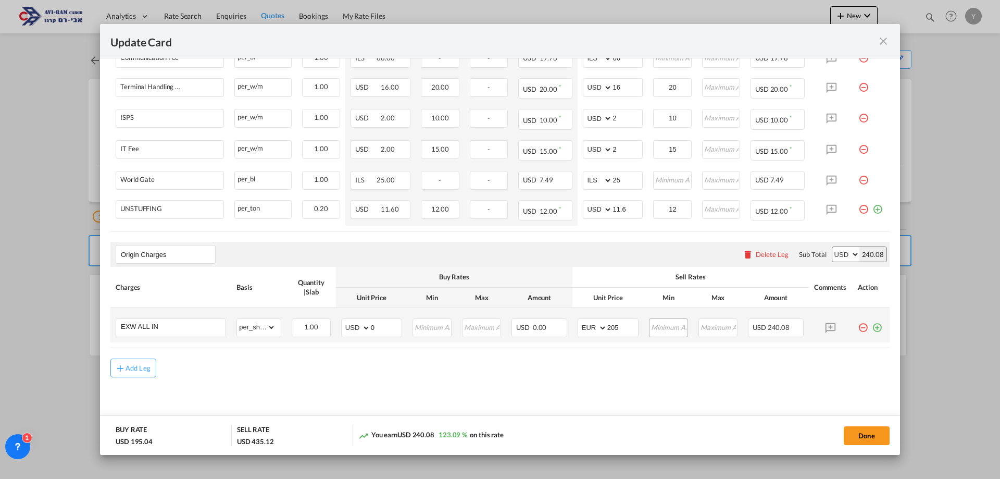
scroll to position [530, 0]
click at [620, 327] on input "205" at bounding box center [623, 325] width 31 height 16
type input "200"
drag, startPoint x: 888, startPoint y: 441, endPoint x: 874, endPoint y: 437, distance: 14.7
click at [881, 441] on button "Done" at bounding box center [867, 435] width 46 height 19
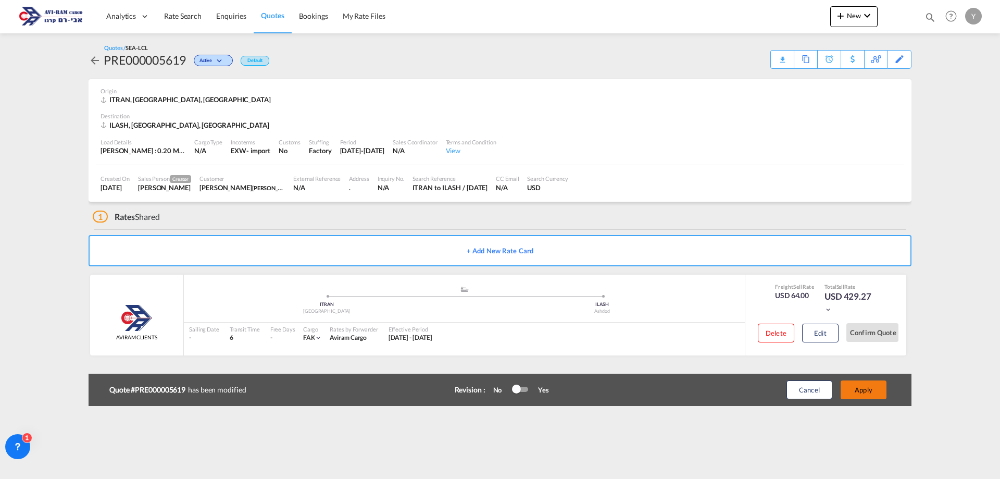
click at [848, 397] on button "Apply" at bounding box center [864, 389] width 46 height 19
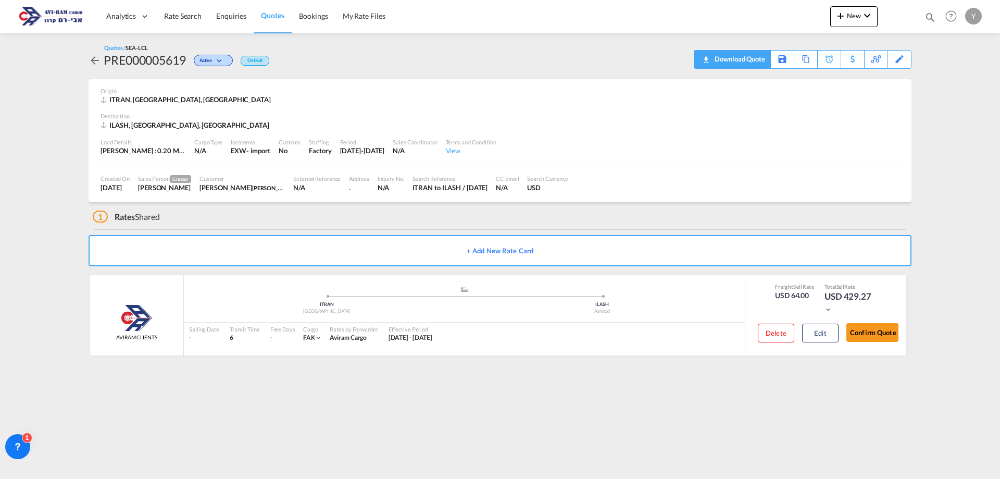
click at [758, 54] on div "Download Quote" at bounding box center [738, 59] width 53 height 17
